Goal: Task Accomplishment & Management: Use online tool/utility

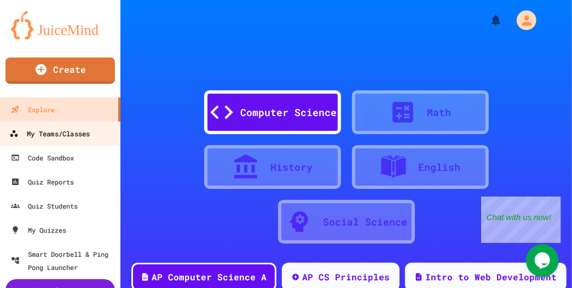
click at [70, 131] on div "My Teams/Classes" at bounding box center [49, 134] width 80 height 14
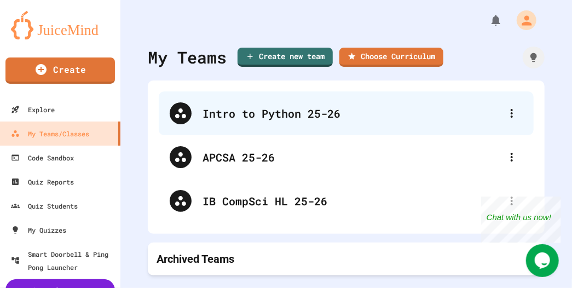
click at [228, 113] on div "Intro to Python 25-26" at bounding box center [352, 113] width 298 height 16
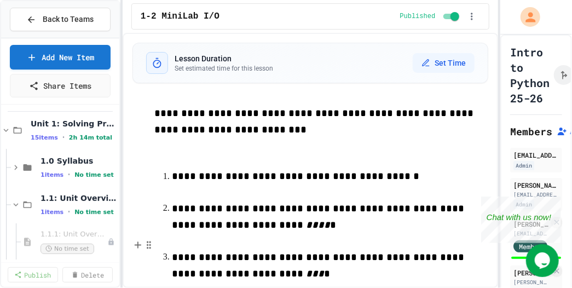
scroll to position [198, 0]
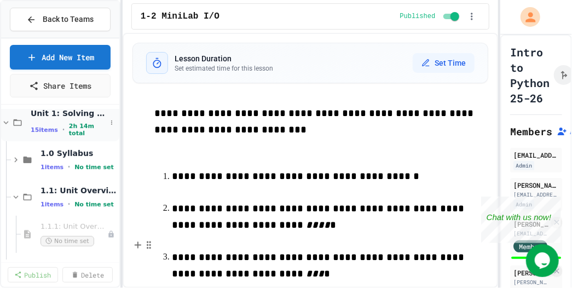
click at [7, 123] on icon at bounding box center [6, 123] width 10 height 10
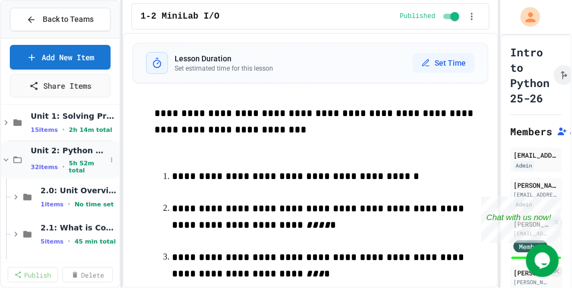
click at [8, 157] on icon at bounding box center [6, 160] width 10 height 10
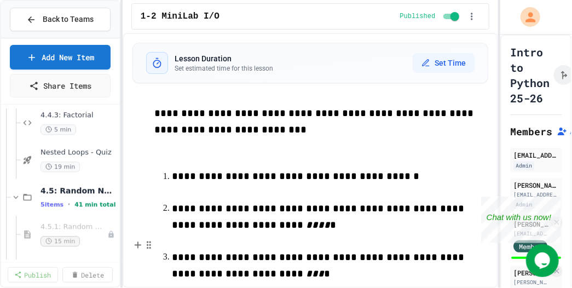
scroll to position [1132, 0]
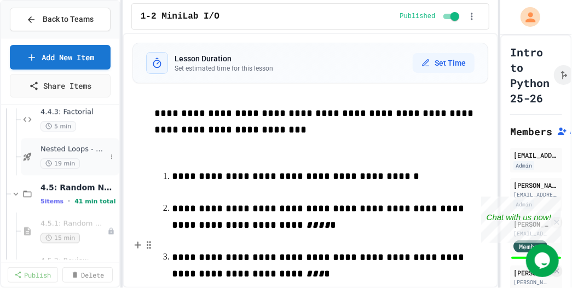
click at [67, 146] on span "Nested Loops - Quiz" at bounding box center [74, 149] width 66 height 9
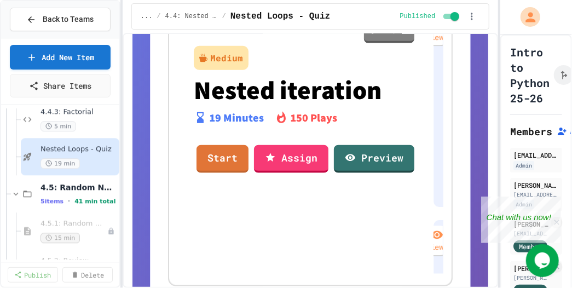
scroll to position [422, 0]
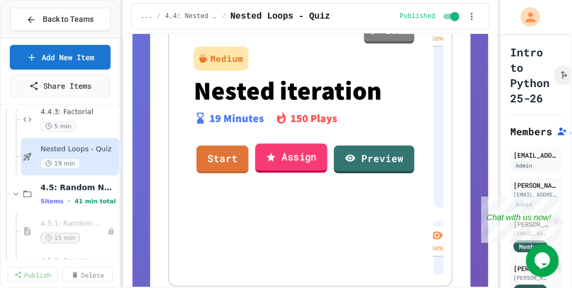
click at [283, 166] on link "Assign" at bounding box center [291, 158] width 72 height 30
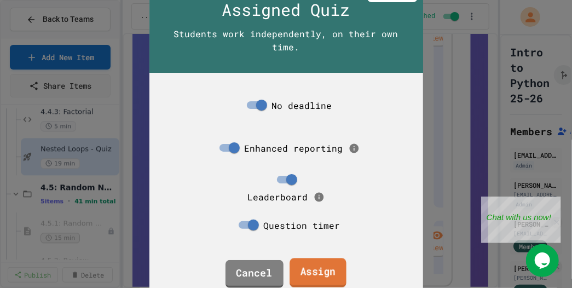
click at [318, 262] on link "Assign" at bounding box center [318, 273] width 57 height 30
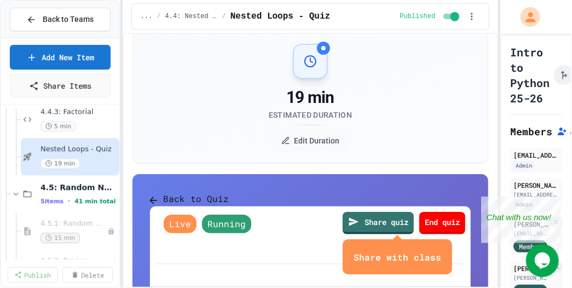
scroll to position [134, 0]
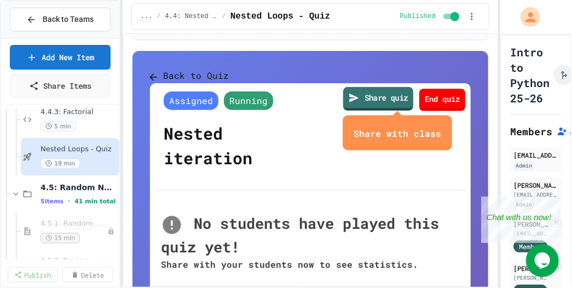
click at [365, 111] on link "Share quiz" at bounding box center [378, 99] width 70 height 24
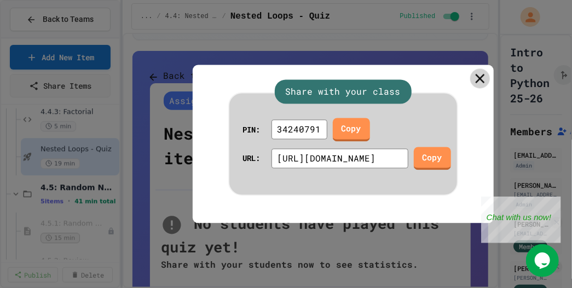
click at [479, 80] on icon at bounding box center [479, 78] width 9 height 9
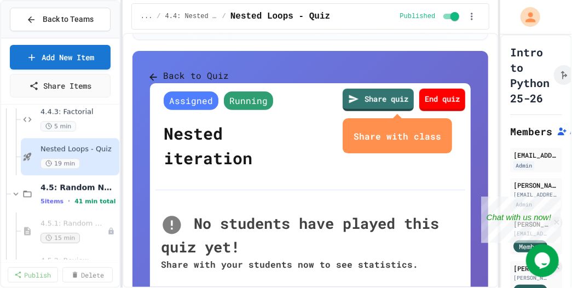
click at [186, 76] on button "Back to Quiz" at bounding box center [189, 76] width 79 height 14
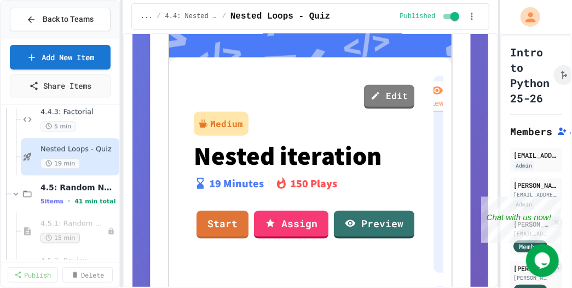
scroll to position [371, 0]
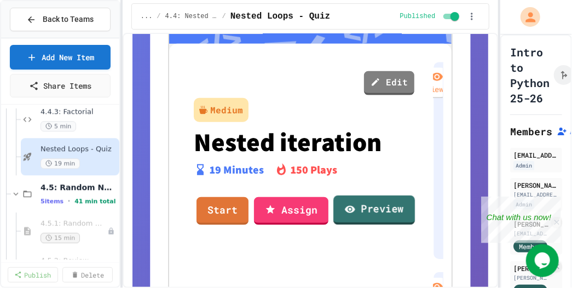
click at [379, 204] on link "Preview" at bounding box center [374, 210] width 82 height 30
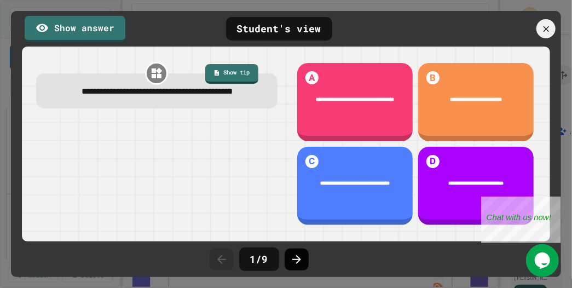
click at [292, 259] on icon at bounding box center [296, 259] width 13 height 13
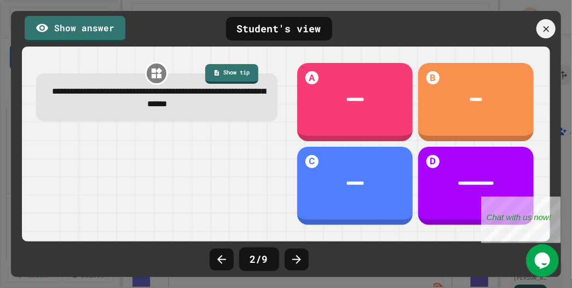
click at [292, 259] on icon at bounding box center [296, 259] width 13 height 13
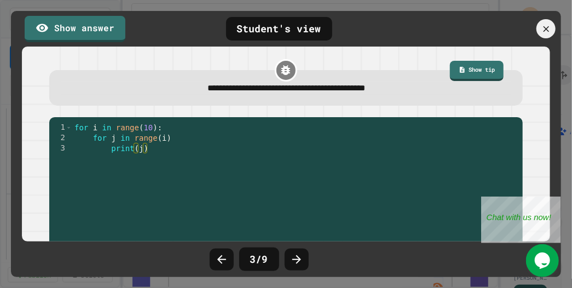
click at [292, 259] on icon at bounding box center [296, 259] width 13 height 13
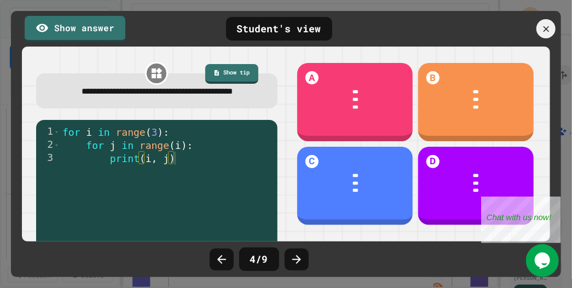
click at [292, 259] on icon at bounding box center [296, 259] width 13 height 13
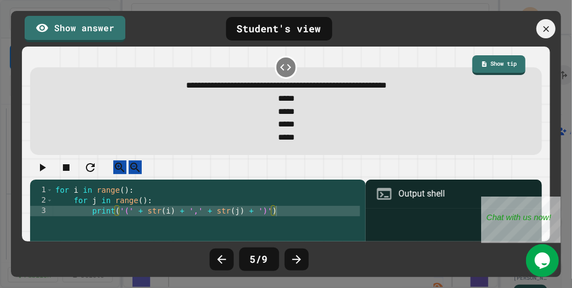
click at [292, 259] on icon at bounding box center [296, 259] width 13 height 13
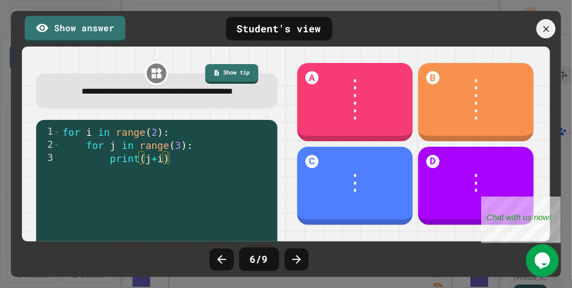
click at [292, 259] on icon at bounding box center [296, 259] width 13 height 13
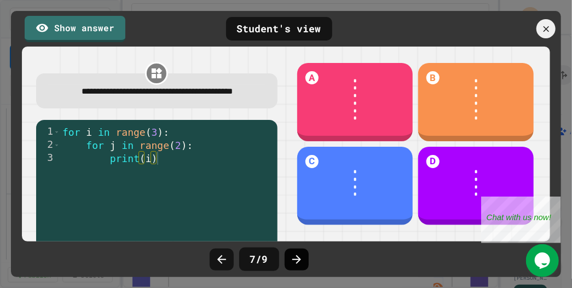
click at [299, 261] on icon at bounding box center [296, 259] width 13 height 13
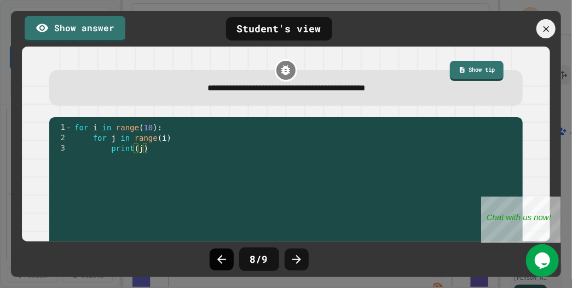
click at [227, 255] on icon at bounding box center [221, 259] width 13 height 13
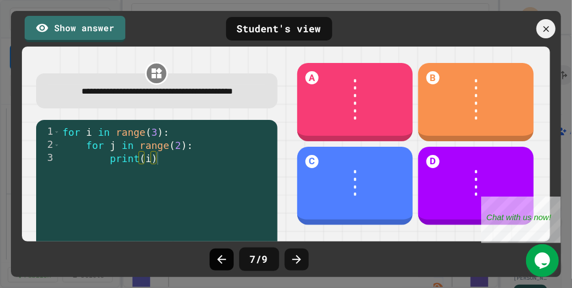
click at [225, 259] on icon at bounding box center [221, 259] width 9 height 9
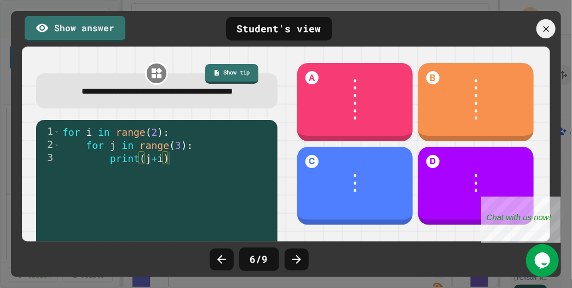
click at [225, 259] on icon at bounding box center [221, 259] width 9 height 9
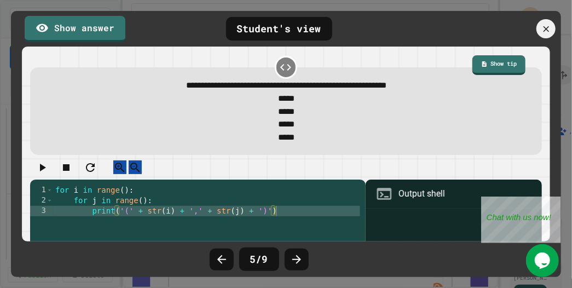
click at [225, 259] on icon at bounding box center [221, 259] width 9 height 9
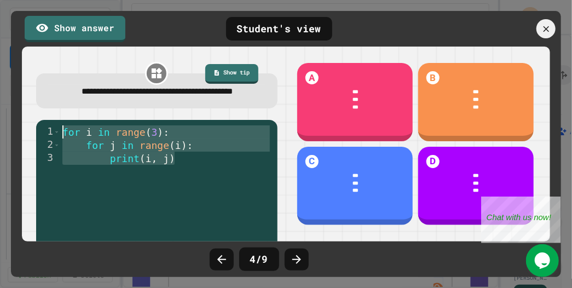
drag, startPoint x: 189, startPoint y: 176, endPoint x: 60, endPoint y: 149, distance: 131.4
click at [60, 149] on div "**********" at bounding box center [154, 184] width 236 height 118
type textarea "**********"
